Goal: Task Accomplishment & Management: Manage account settings

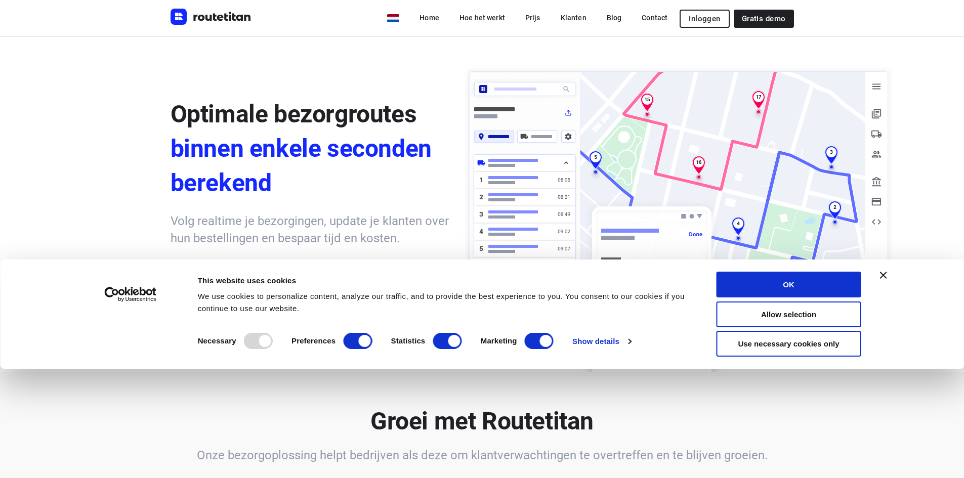
click at [703, 19] on span "Inloggen" at bounding box center [703, 19] width 31 height 8
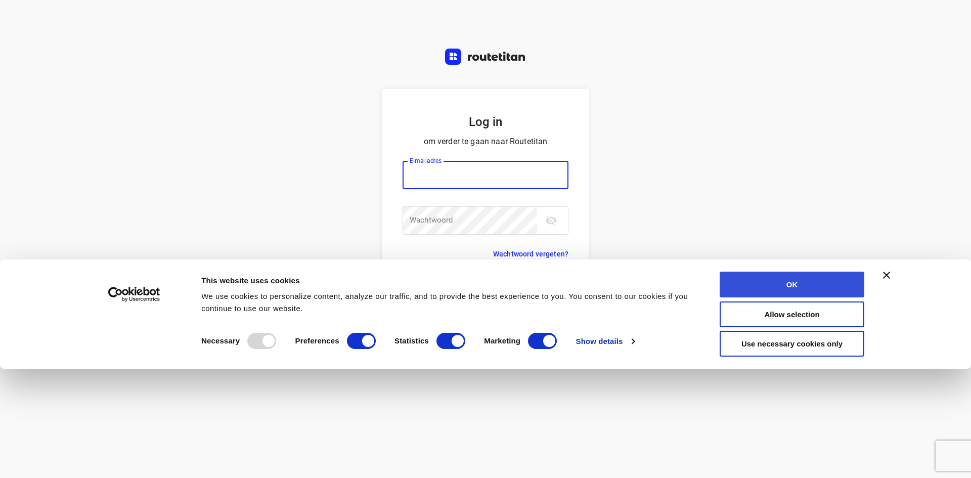
click at [772, 281] on button "OK" at bounding box center [792, 285] width 145 height 26
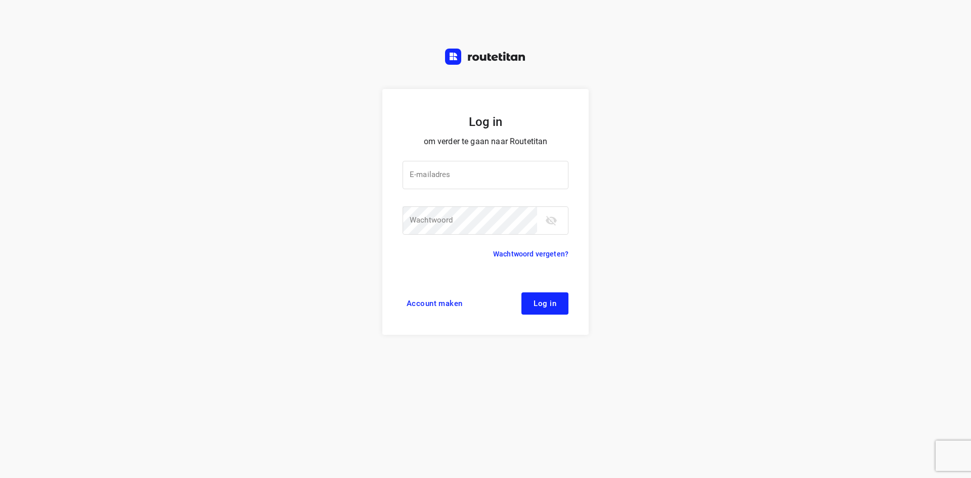
type input "[EMAIL_ADDRESS][DOMAIN_NAME]"
click at [537, 303] on span "Log in" at bounding box center [545, 303] width 23 height 8
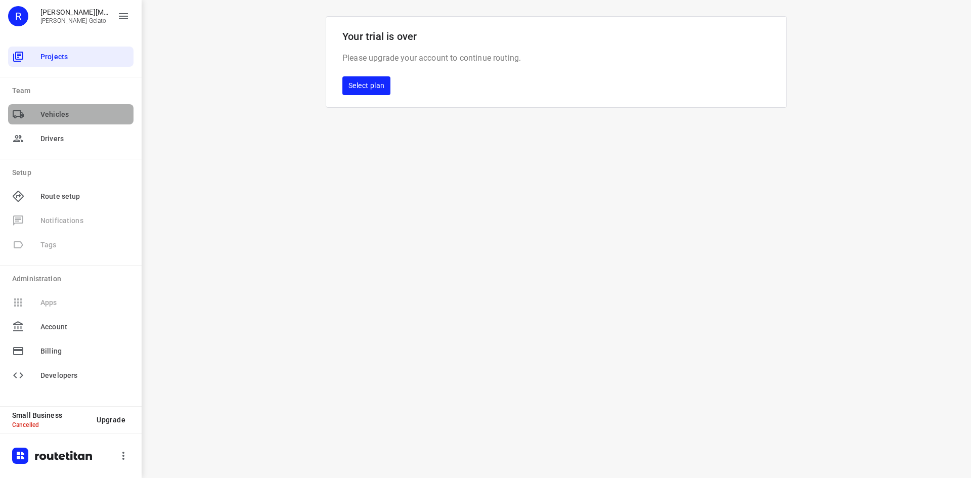
click at [98, 120] on div "Vehicles" at bounding box center [70, 114] width 125 height 20
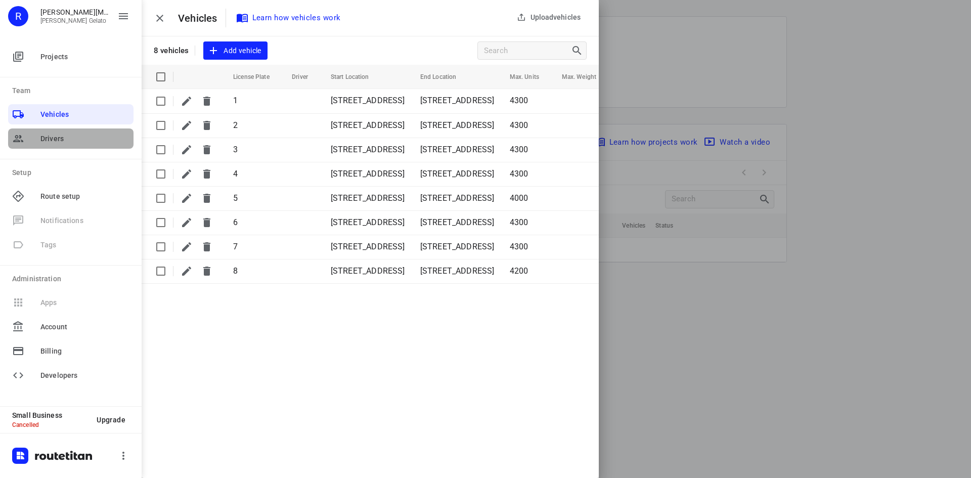
click at [83, 139] on span "Drivers" at bounding box center [84, 139] width 89 height 11
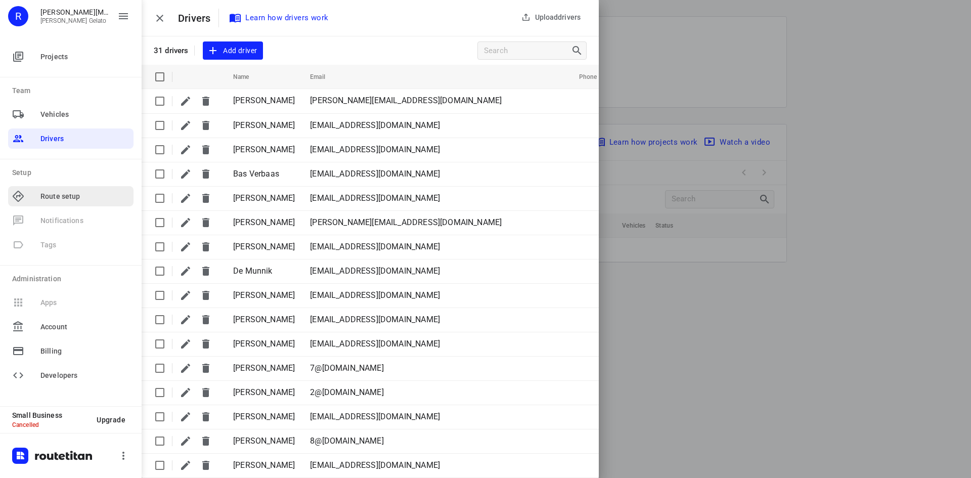
click at [77, 195] on span "Route setup" at bounding box center [84, 196] width 89 height 11
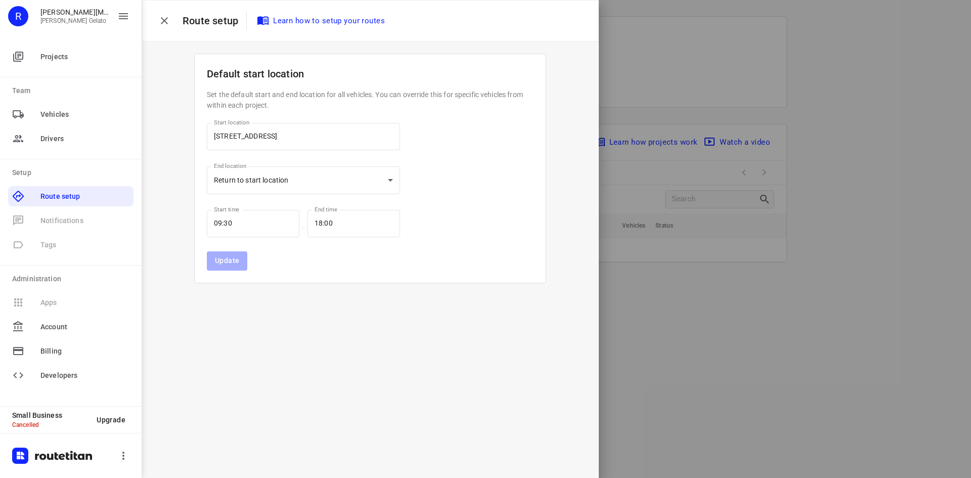
click at [156, 16] on button "button" at bounding box center [164, 21] width 20 height 20
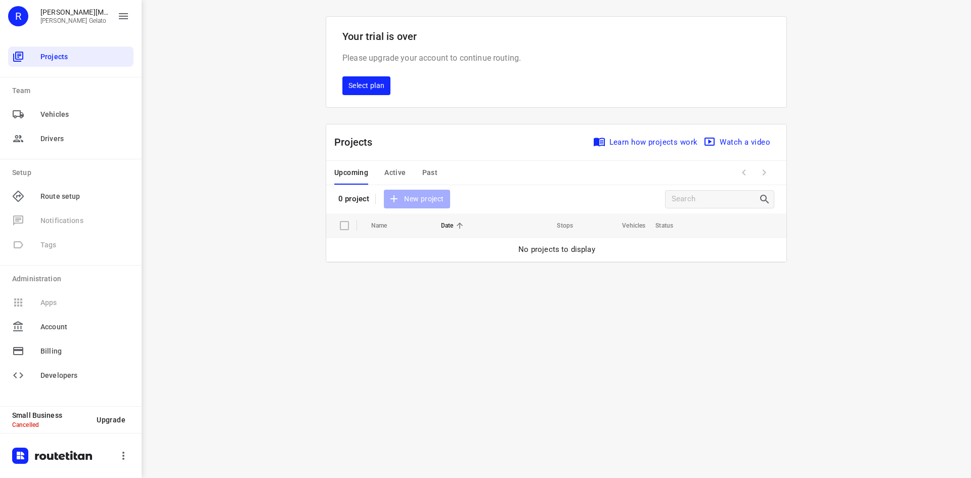
click at [118, 469] on div at bounding box center [71, 455] width 142 height 45
click at [125, 450] on icon "button" at bounding box center [123, 456] width 12 height 12
click at [125, 450] on div at bounding box center [485, 239] width 971 height 478
click at [371, 87] on span "Select plan" at bounding box center [367, 85] width 36 height 13
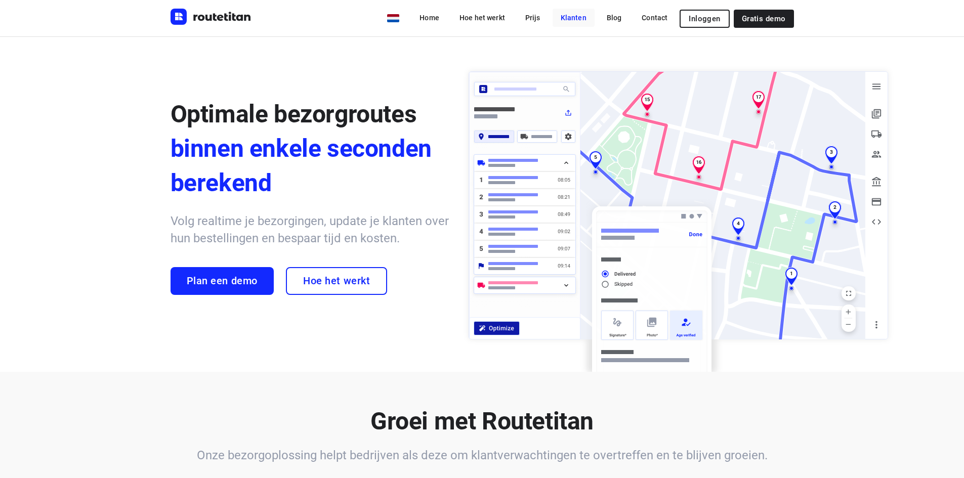
click at [579, 18] on link "Klanten" at bounding box center [573, 18] width 42 height 18
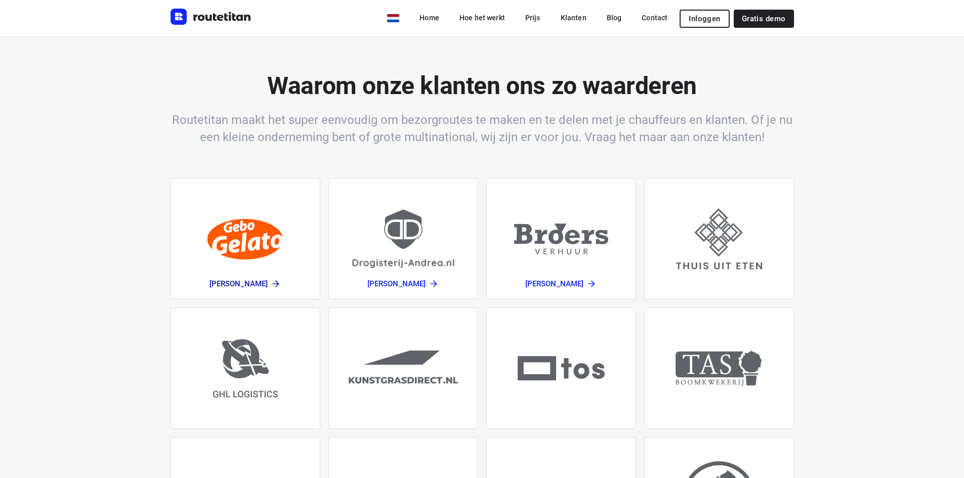
click at [251, 236] on img at bounding box center [245, 239] width 76 height 41
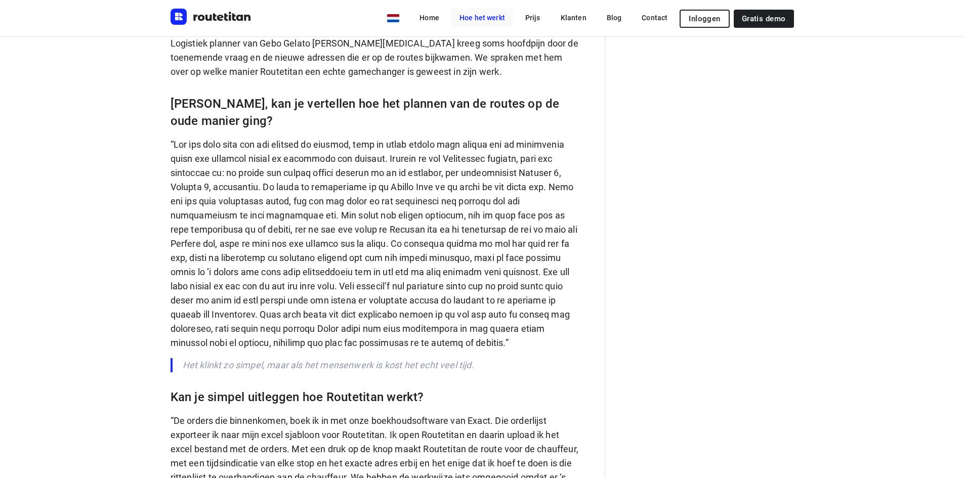
scroll to position [506, 0]
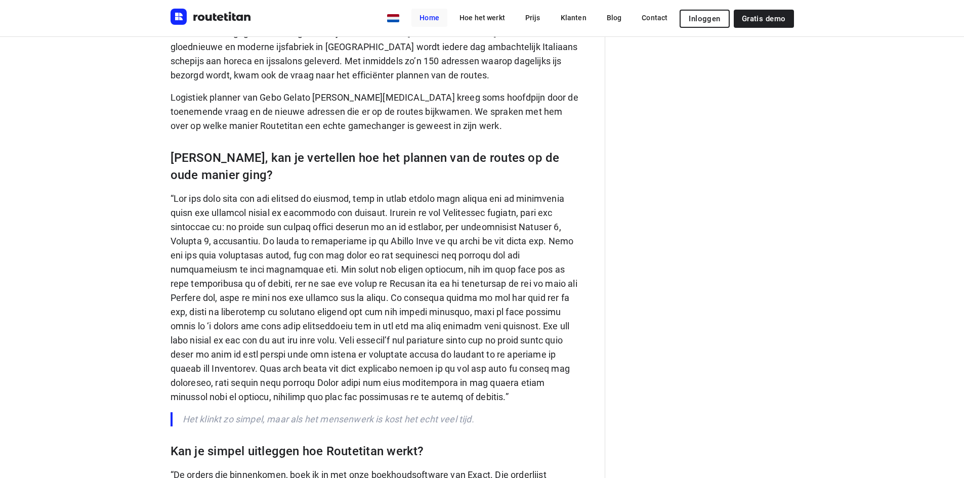
click at [443, 19] on link "Home" at bounding box center [429, 18] width 36 height 18
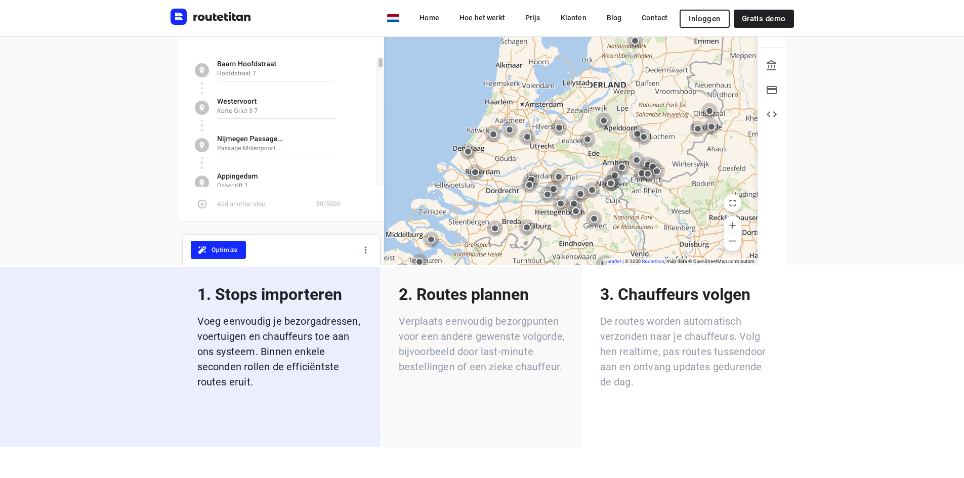
scroll to position [1669, 0]
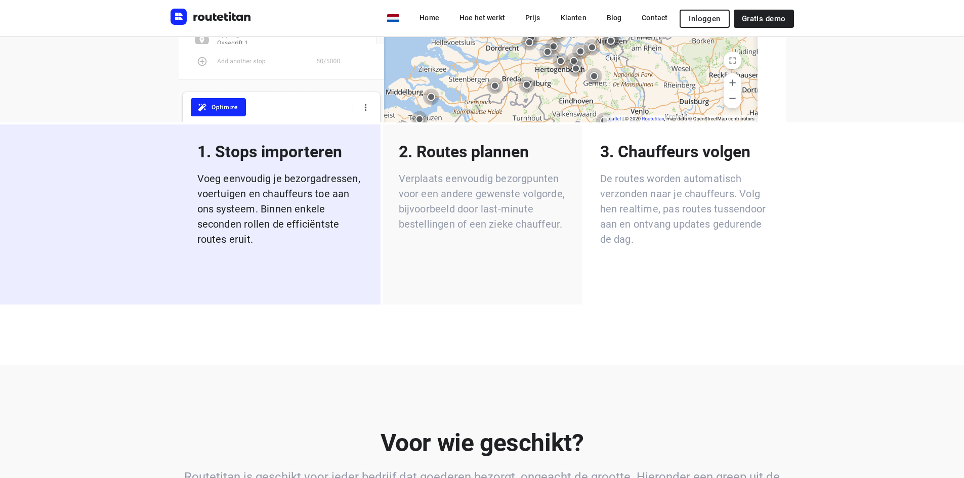
click at [480, 141] on p "2. Routes plannen" at bounding box center [482, 152] width 167 height 22
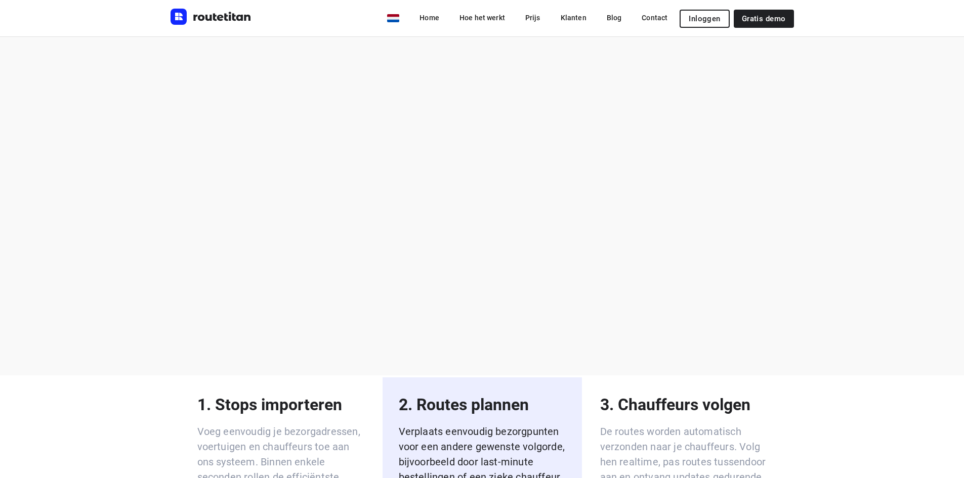
scroll to position [1467, 0]
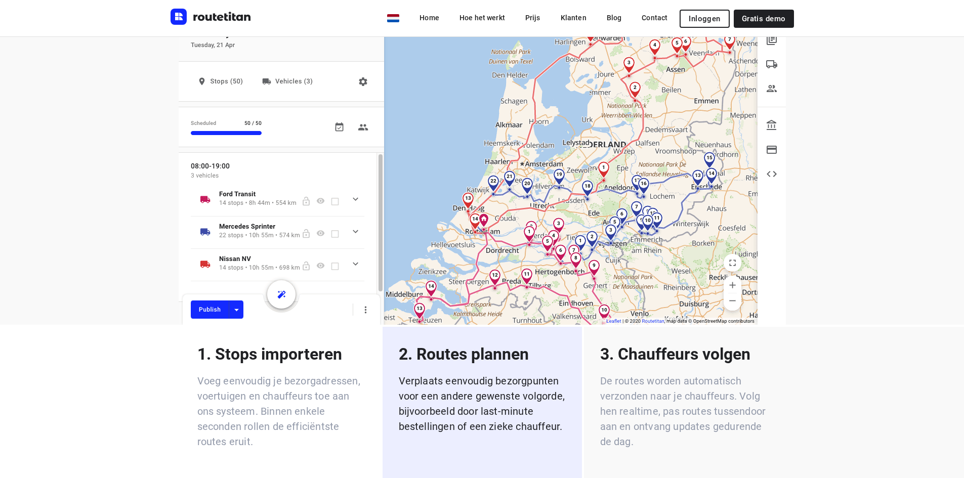
click at [667, 343] on p "3. Chauffeurs volgen" at bounding box center [683, 354] width 167 height 22
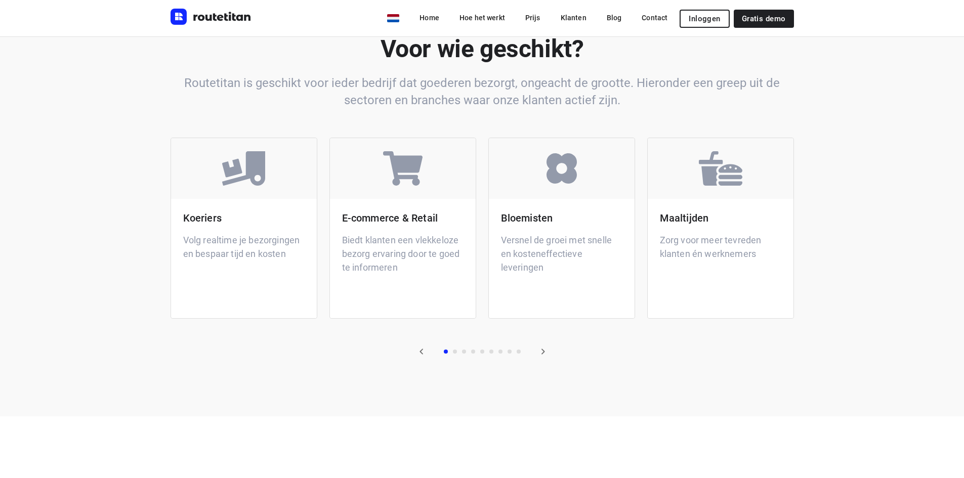
scroll to position [2074, 0]
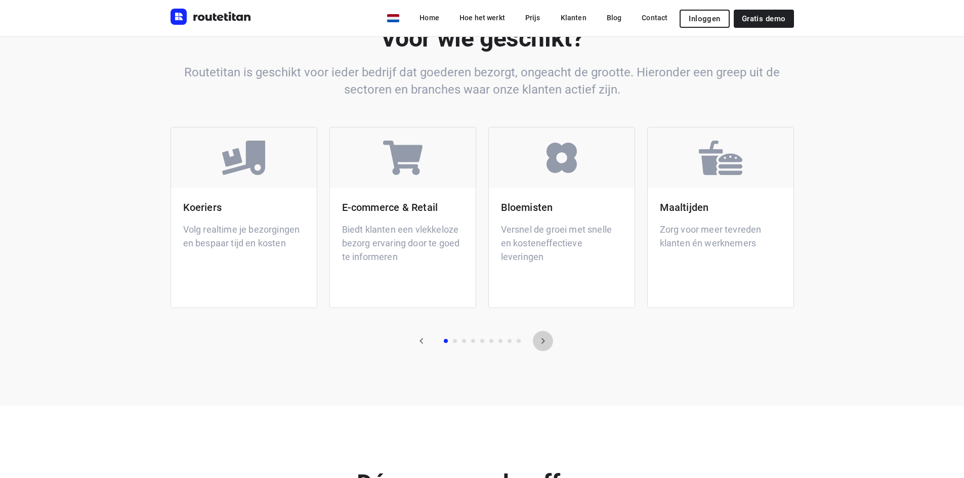
click at [546, 335] on icon "button" at bounding box center [543, 341] width 12 height 12
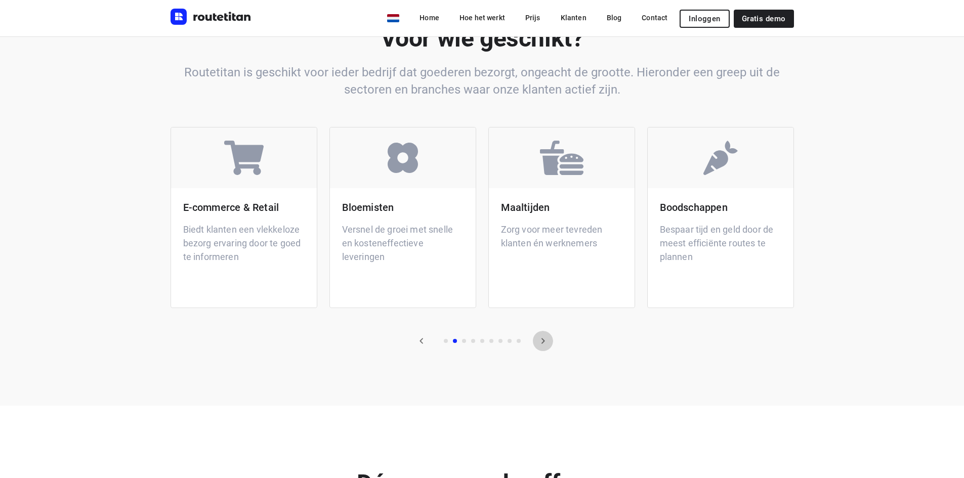
click at [546, 335] on icon "button" at bounding box center [543, 341] width 12 height 12
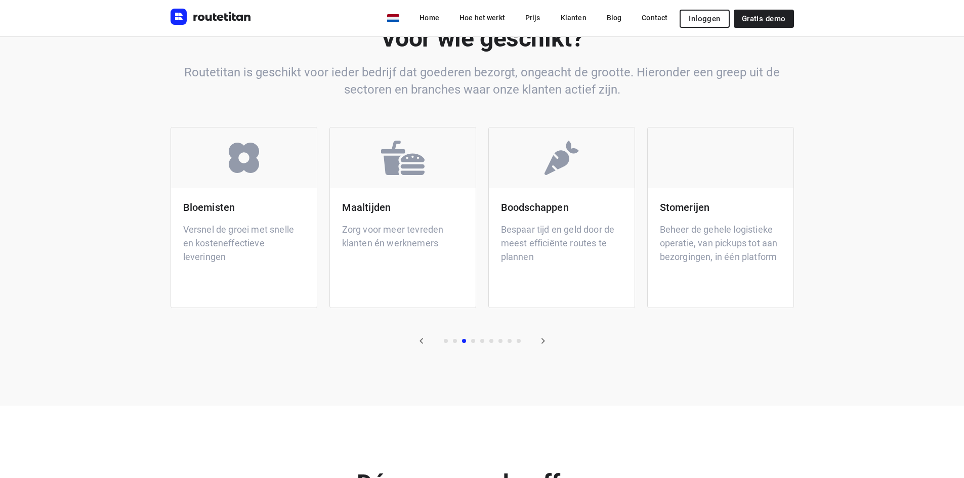
click at [546, 335] on icon "button" at bounding box center [543, 341] width 12 height 12
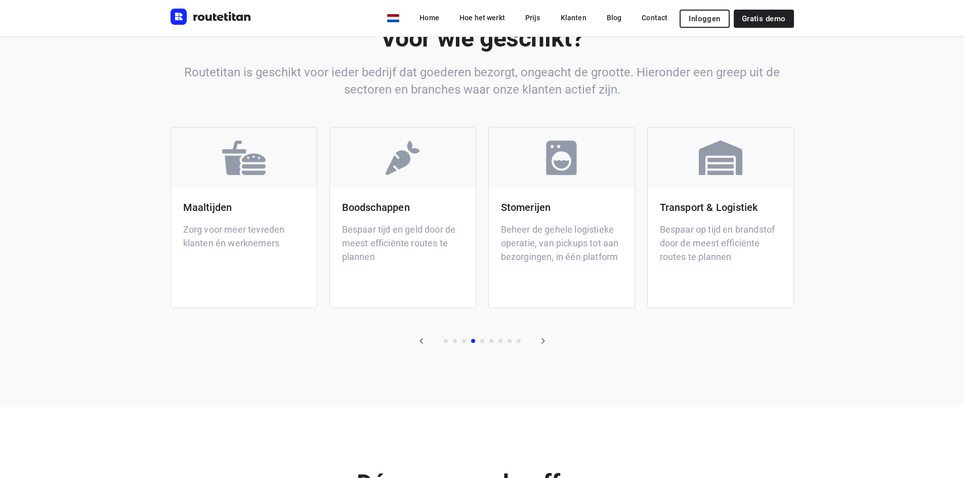
click at [546, 335] on icon "button" at bounding box center [543, 341] width 12 height 12
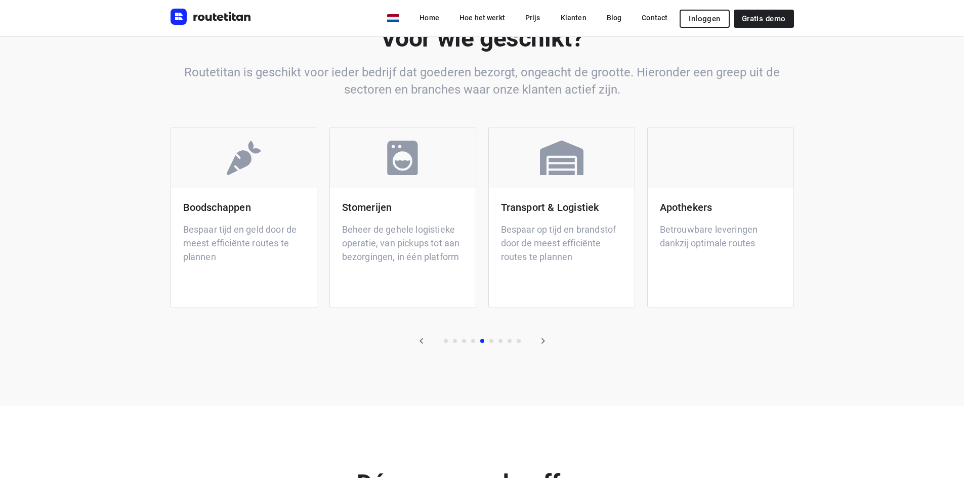
click at [546, 335] on icon "button" at bounding box center [543, 341] width 12 height 12
click at [549, 335] on icon "button" at bounding box center [543, 341] width 12 height 12
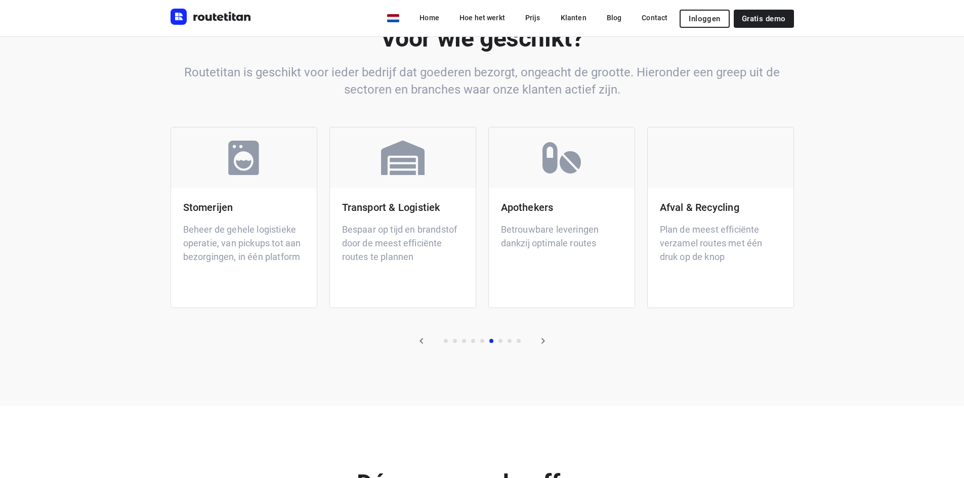
click at [553, 331] on button "button" at bounding box center [543, 341] width 20 height 20
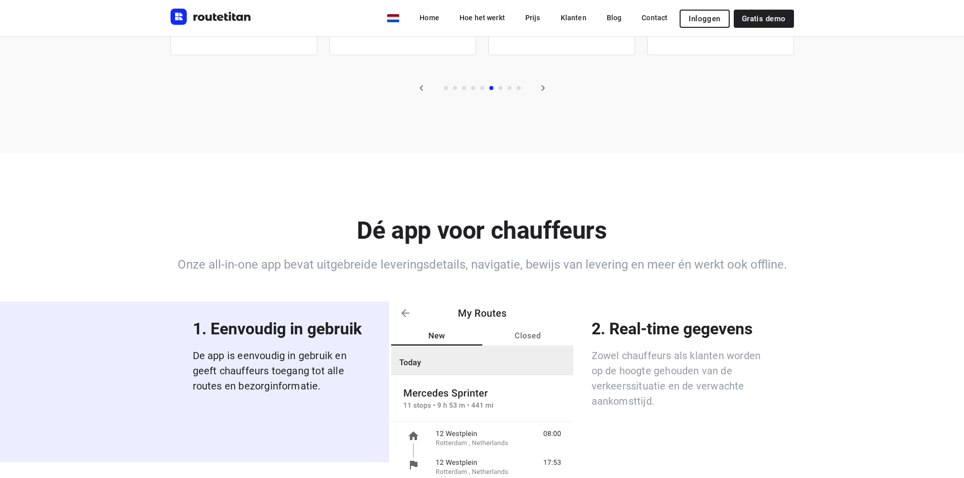
scroll to position [2529, 0]
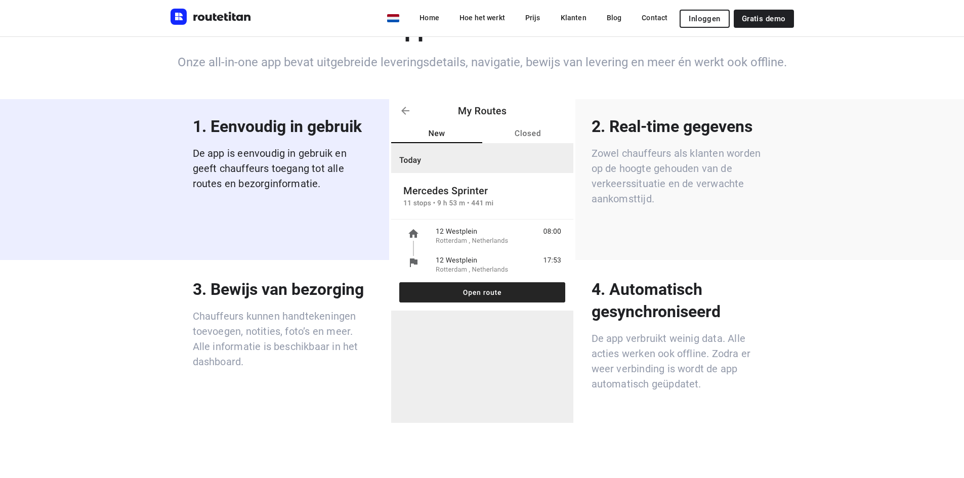
click at [691, 164] on p "Zowel chauffeurs als klanten worden op de hoogte gehouden van de verkeerssituat…" at bounding box center [681, 176] width 180 height 61
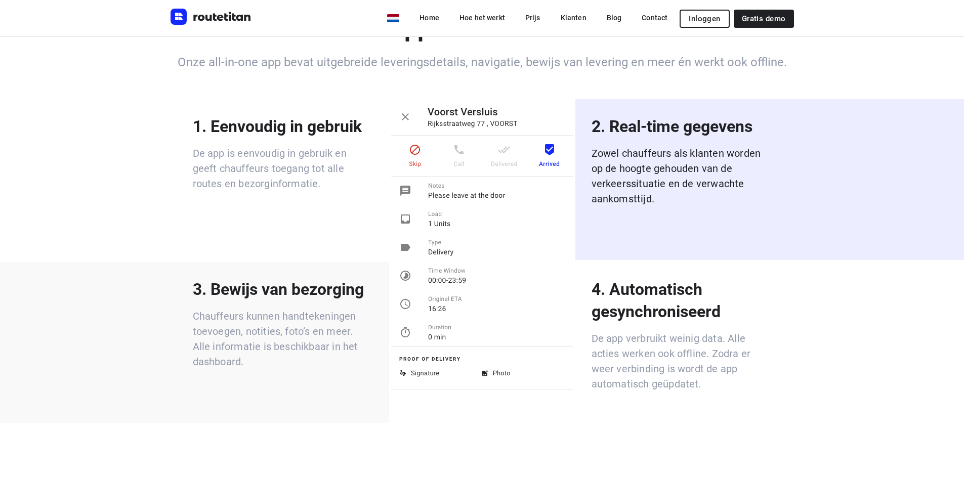
click at [261, 309] on p "Chauffeurs kunnen handtekeningen toevoegen, notities, foto’s en meer. Alle info…" at bounding box center [283, 339] width 180 height 61
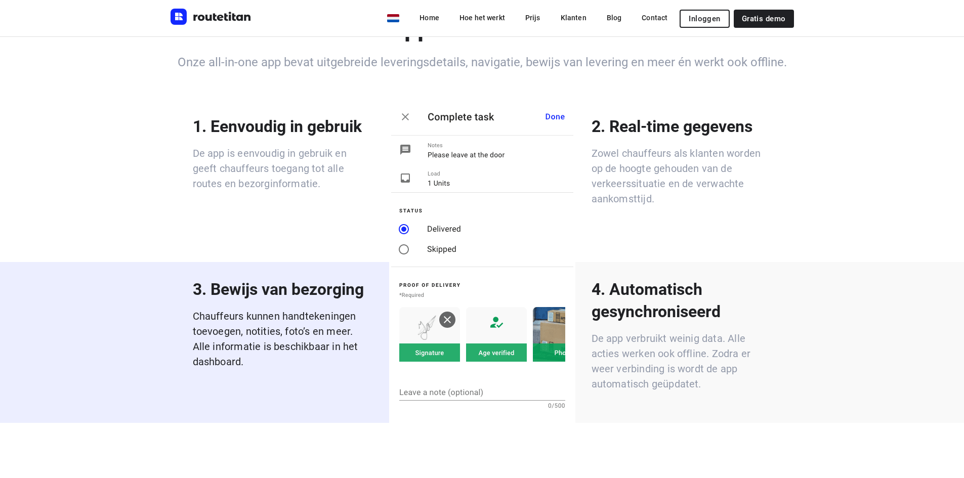
click at [660, 331] on p "De app verbruikt weinig data. Alle acties werken ook offline. Zodra er weer ver…" at bounding box center [681, 361] width 180 height 61
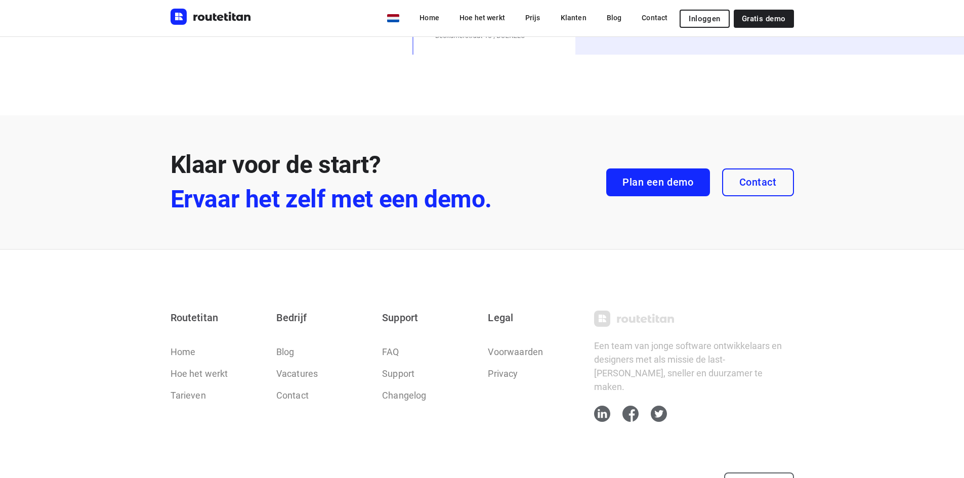
scroll to position [2594, 0]
